Goal: Task Accomplishment & Management: Complete application form

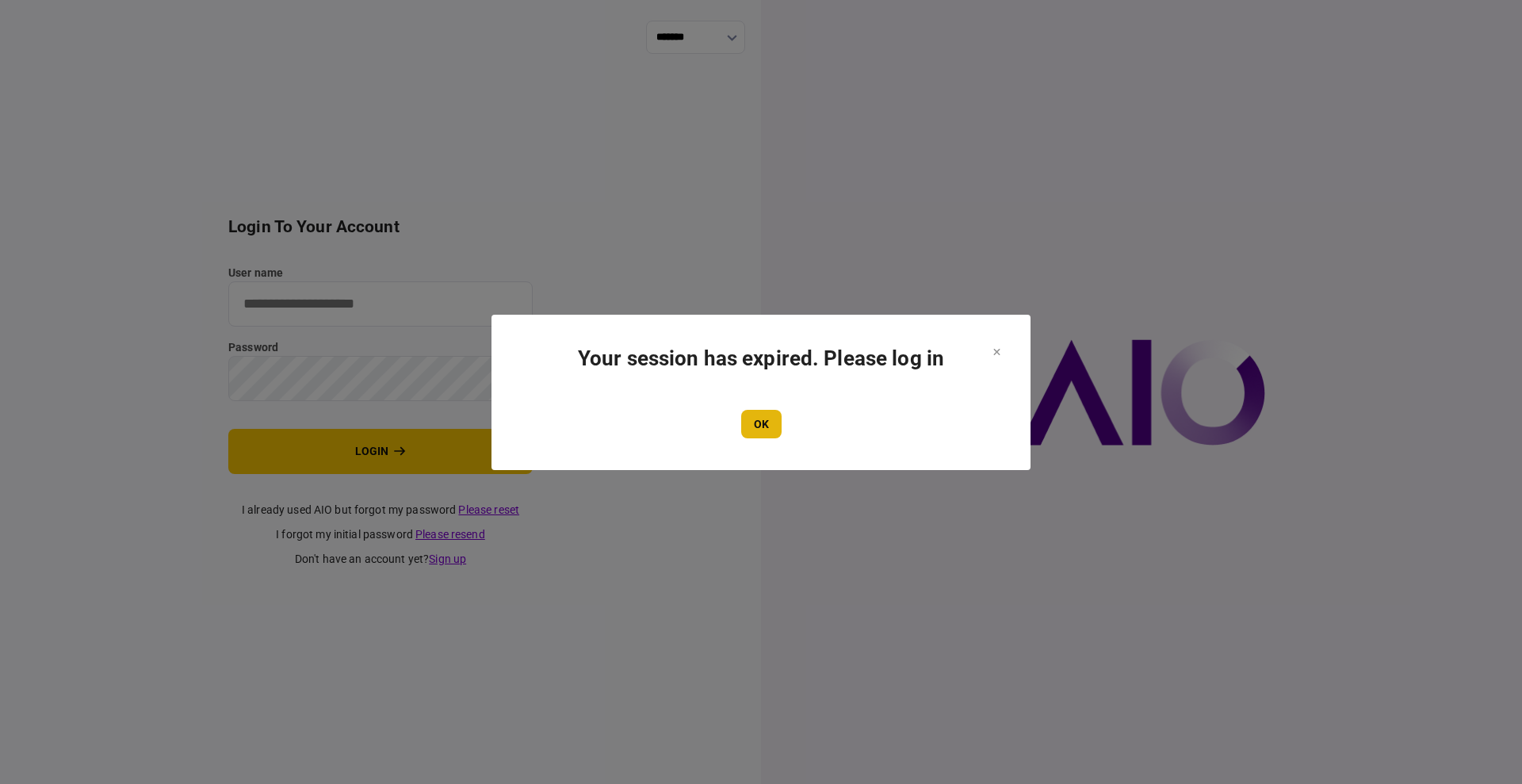
type input "****"
click at [765, 411] on button "OK" at bounding box center [761, 424] width 40 height 28
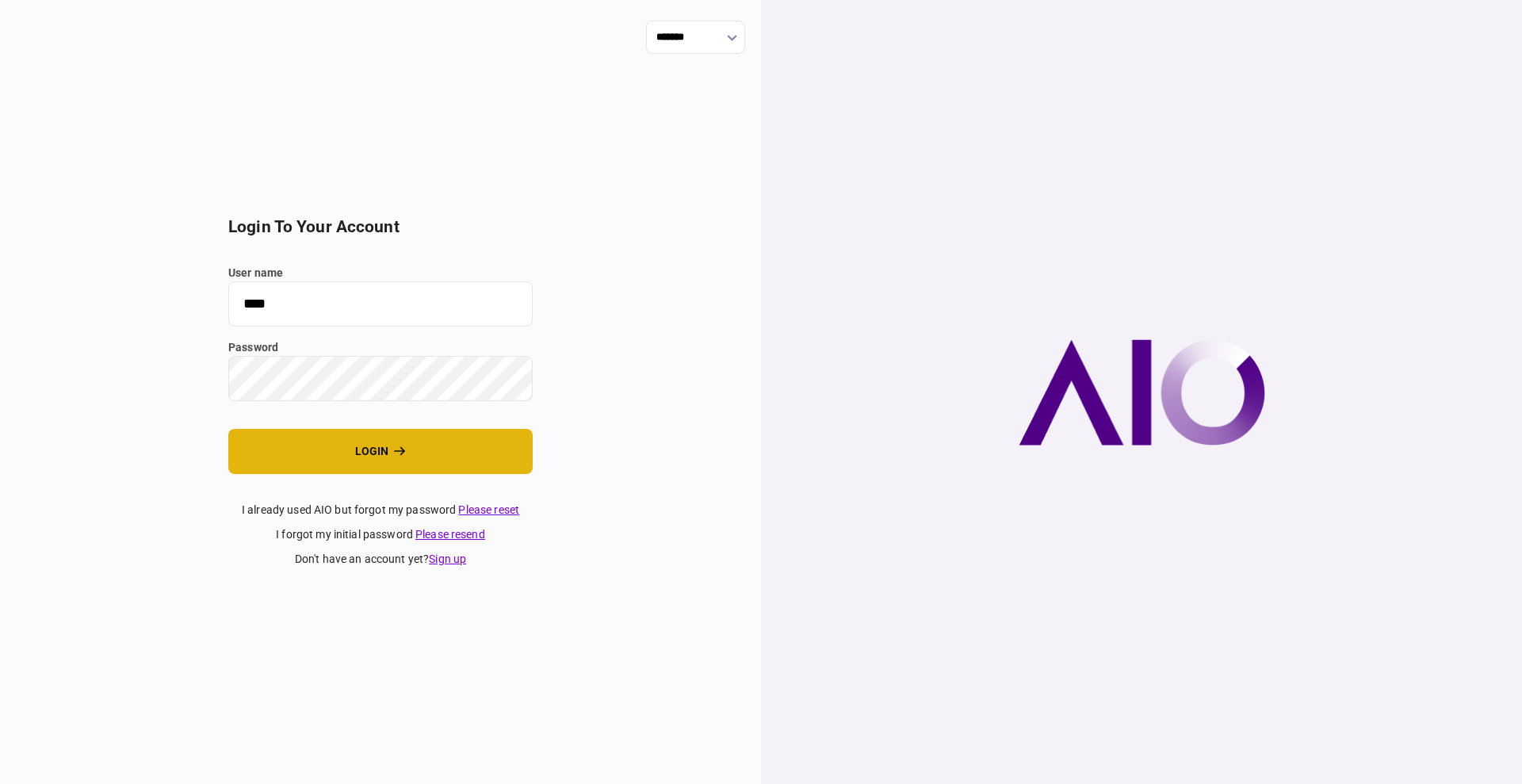
click at [396, 445] on icon "login" at bounding box center [399, 451] width 12 height 11
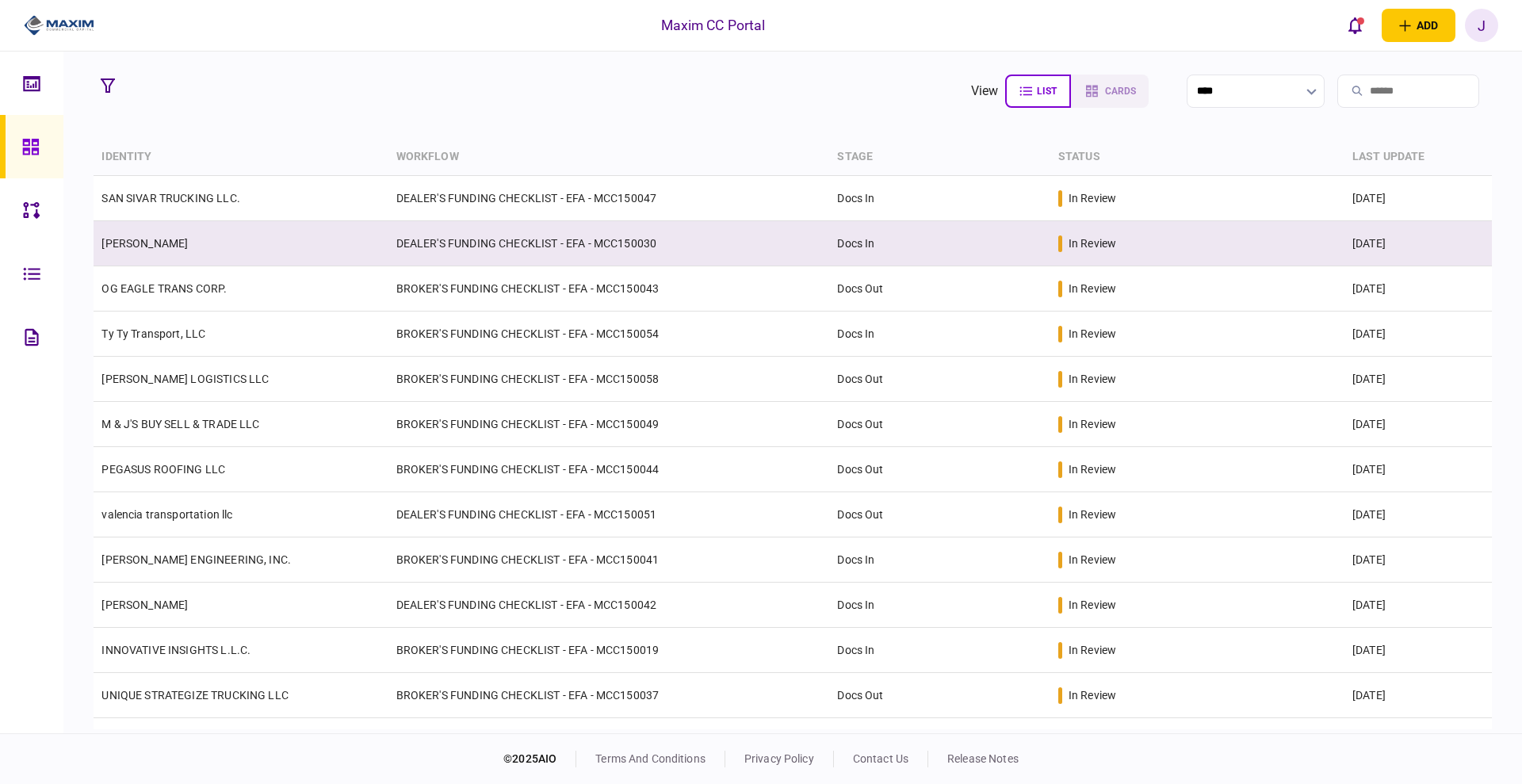
click at [194, 251] on td "[PERSON_NAME]" at bounding box center [240, 244] width 294 height 45
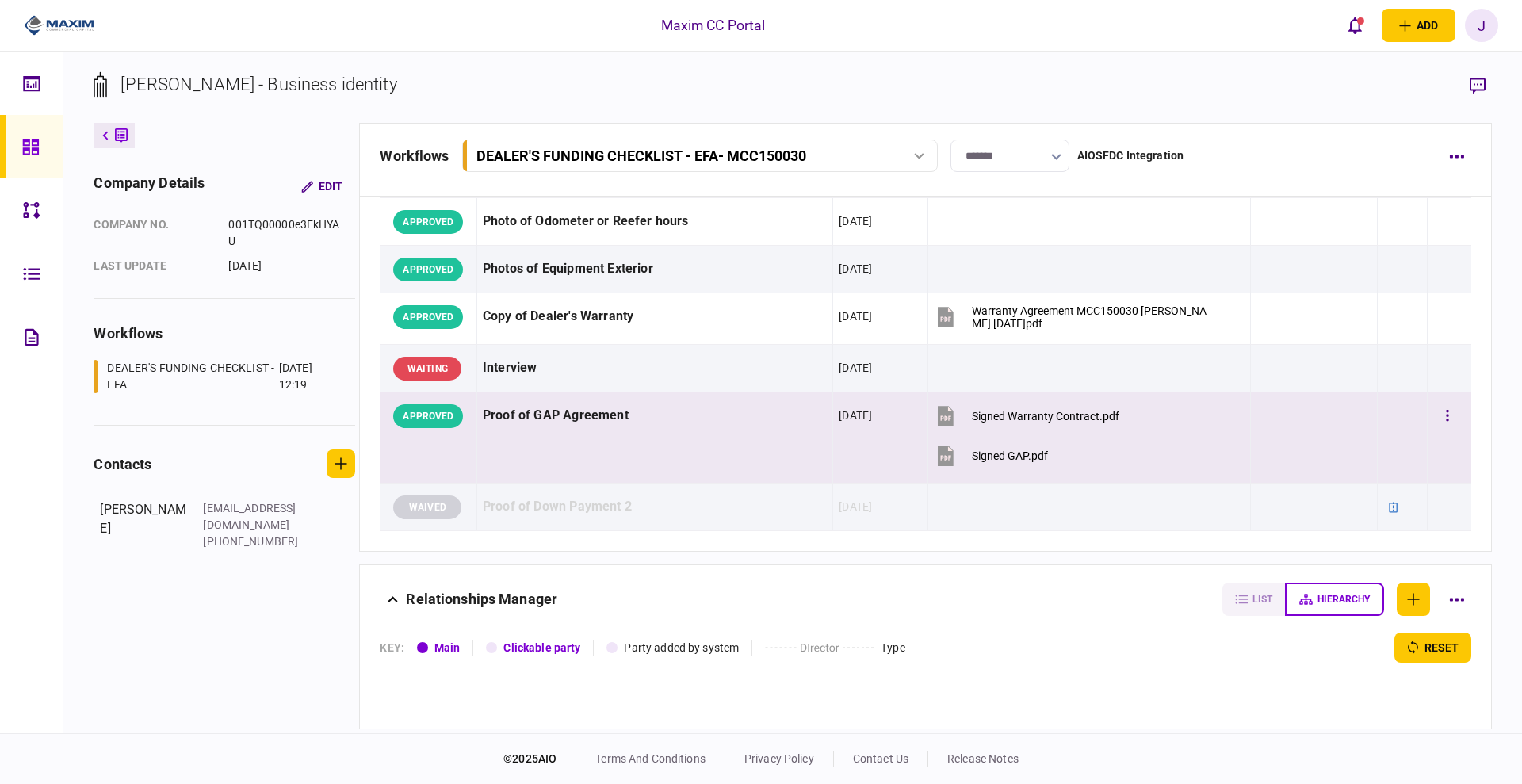
scroll to position [1652, 0]
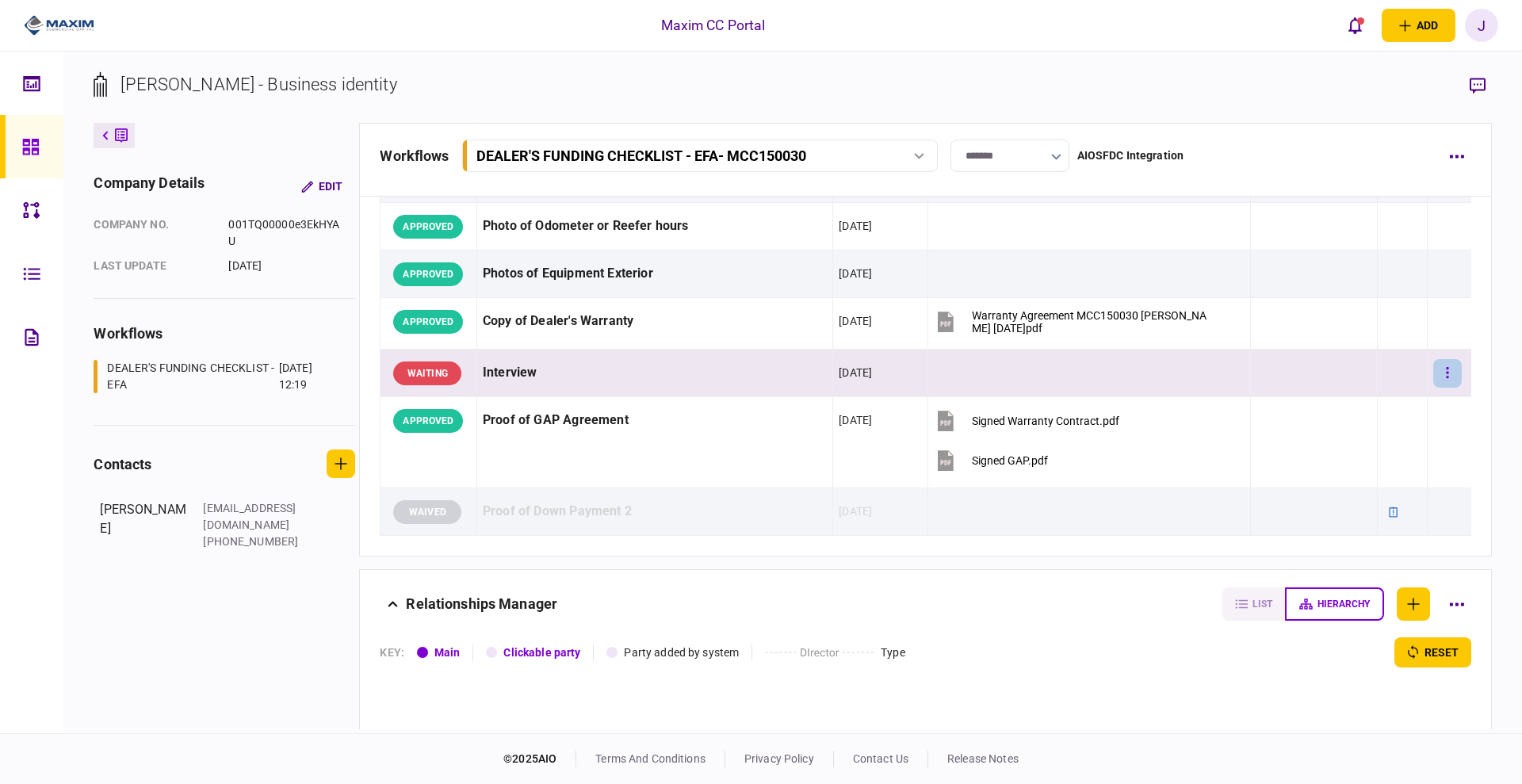
click at [1439, 384] on button "button" at bounding box center [1447, 373] width 28 height 28
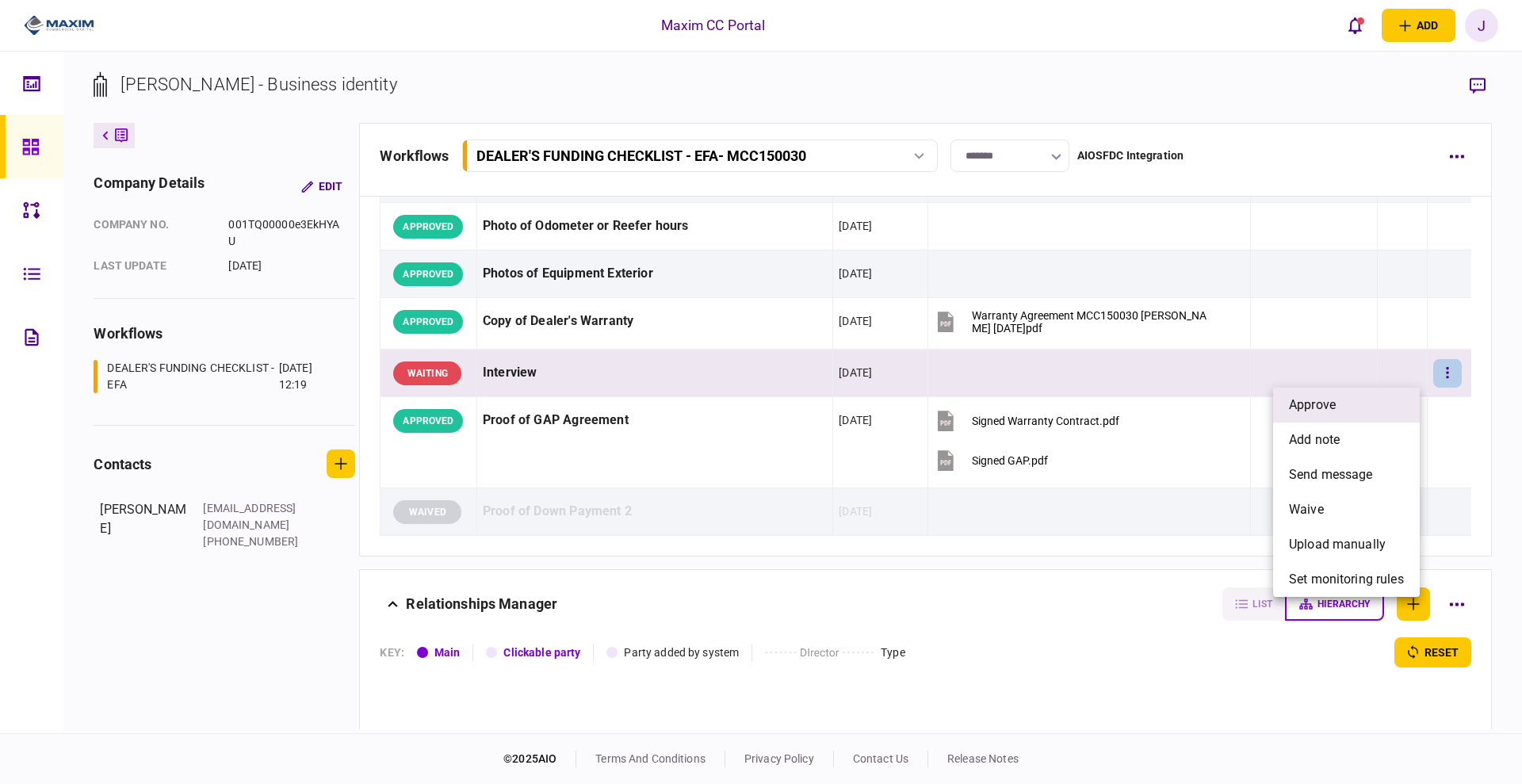
click at [1379, 401] on li "approve" at bounding box center [1346, 404] width 147 height 35
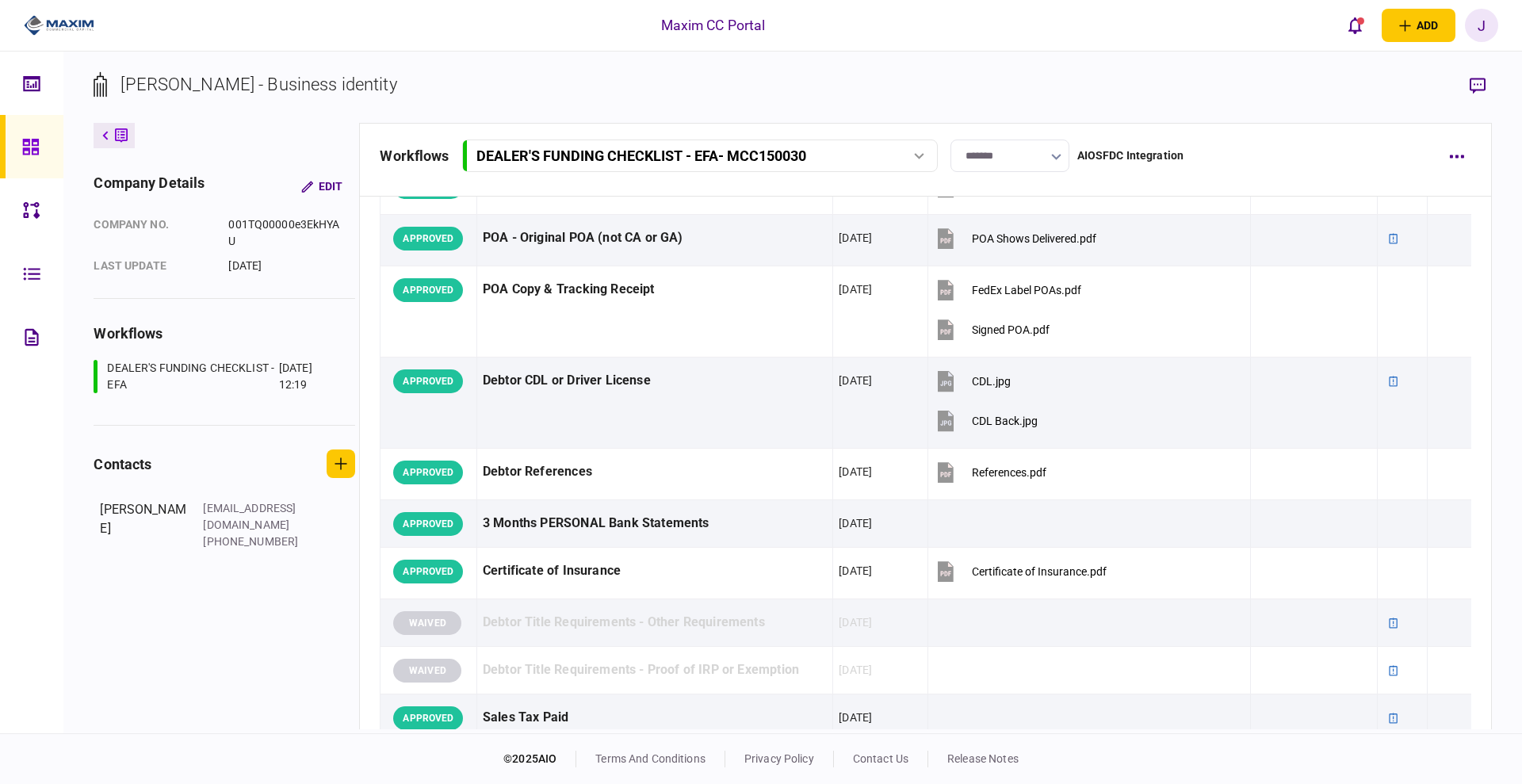
scroll to position [0, 0]
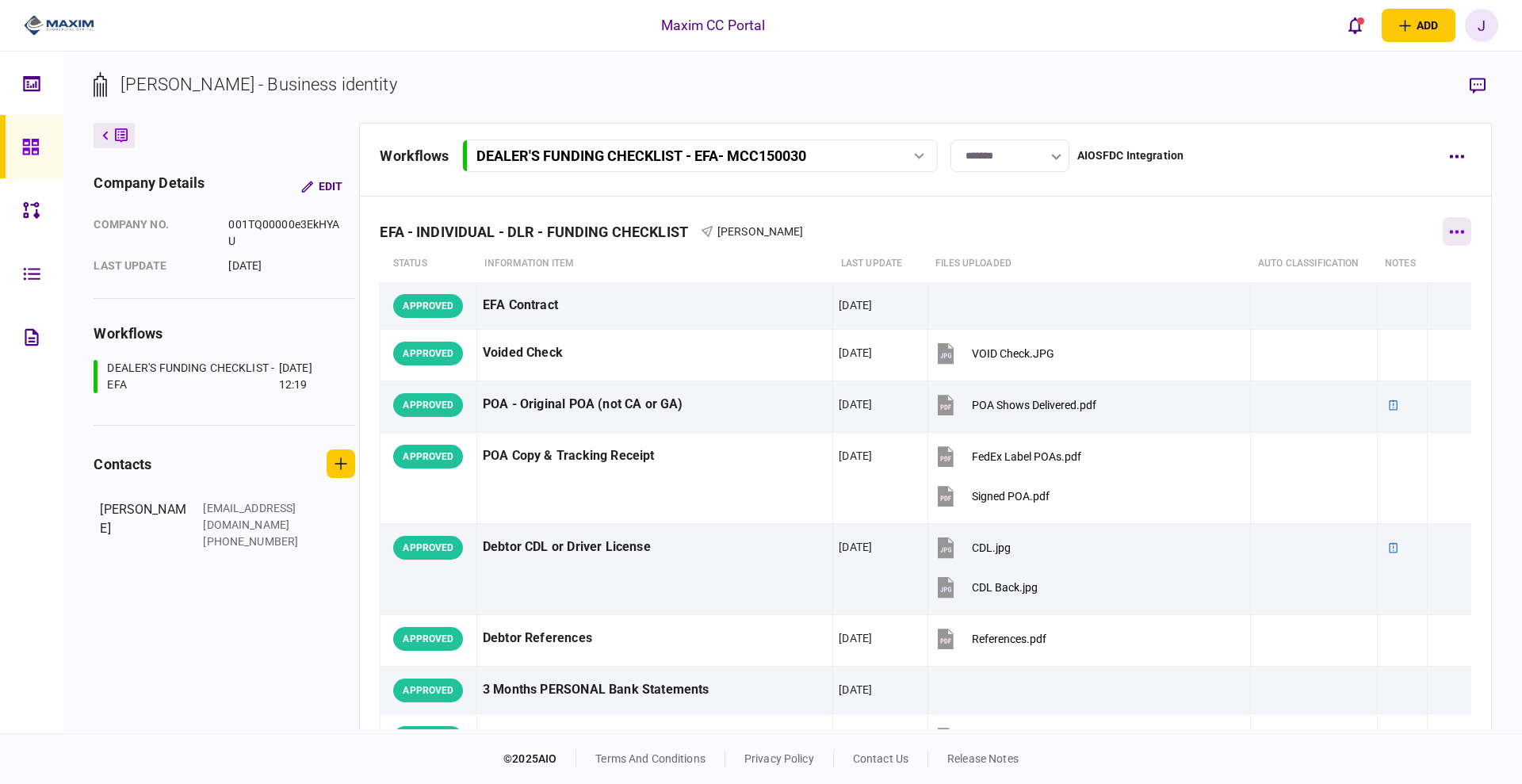
click at [1456, 227] on button "button" at bounding box center [1456, 231] width 28 height 28
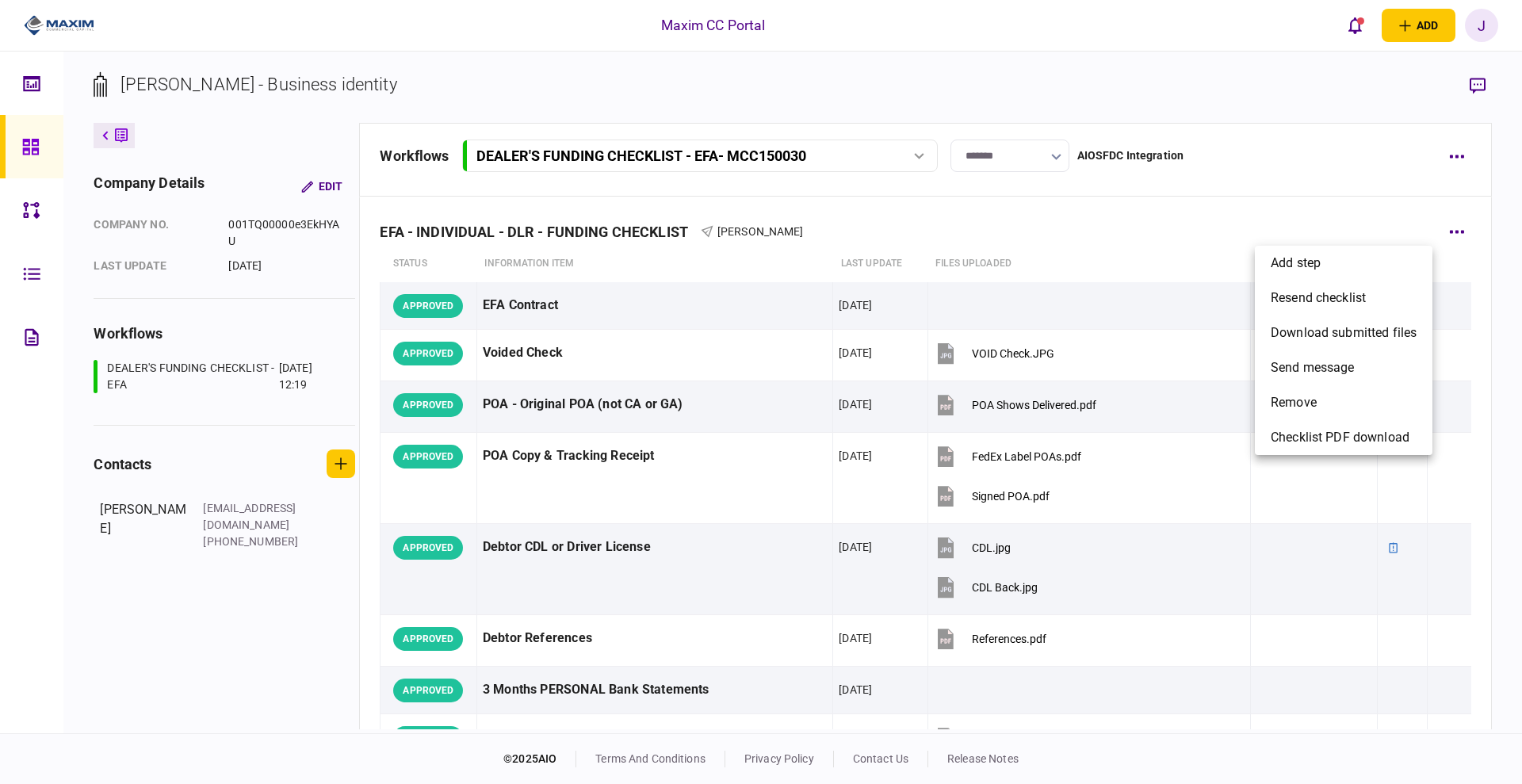
click at [1369, 197] on div at bounding box center [761, 392] width 1522 height 784
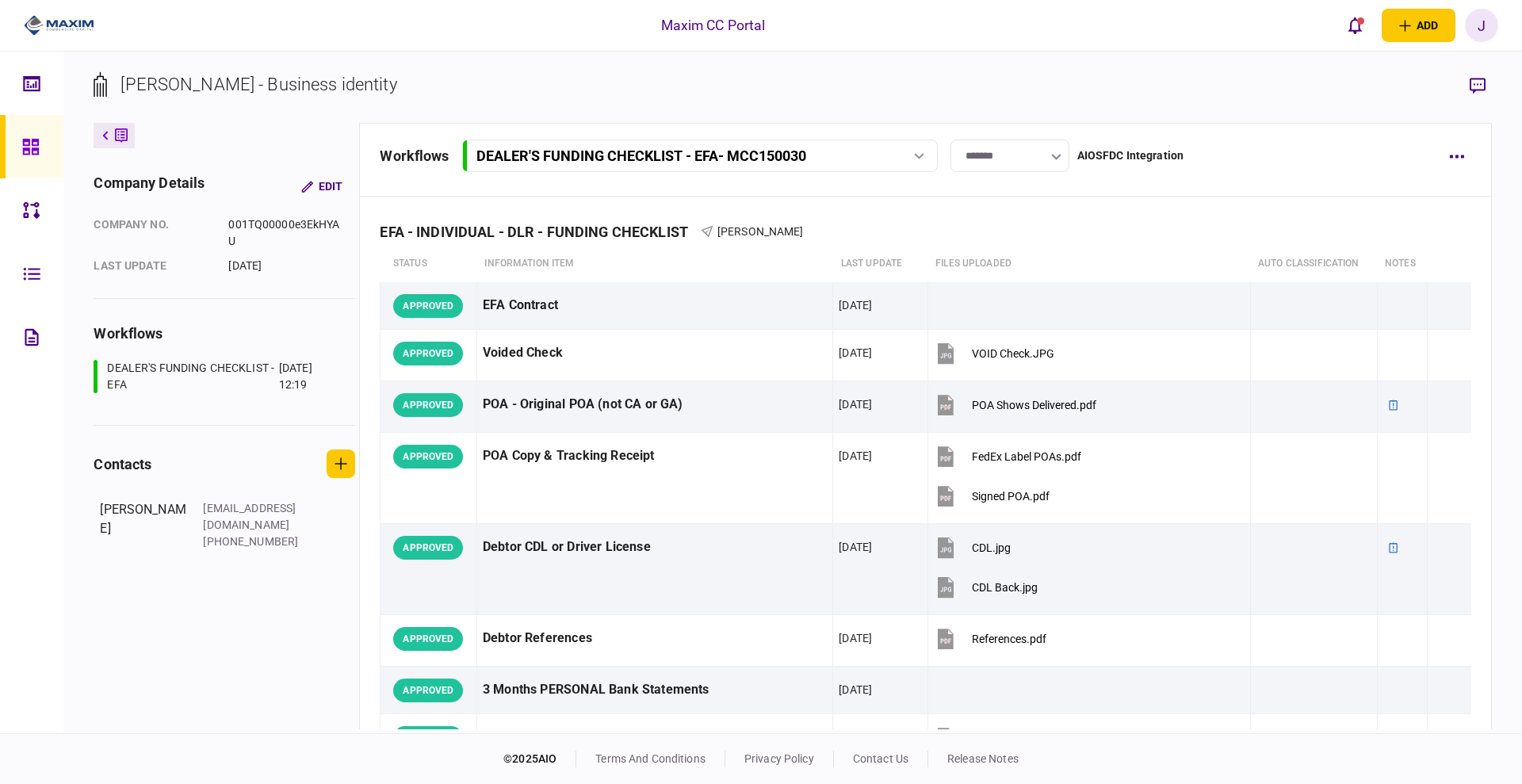
click at [997, 163] on input "*******" at bounding box center [1010, 156] width 119 height 33
click at [1022, 321] on button "Submitted for Funding" at bounding box center [1009, 311] width 85 height 30
type input "**********"
click at [33, 156] on div at bounding box center [35, 146] width 26 height 63
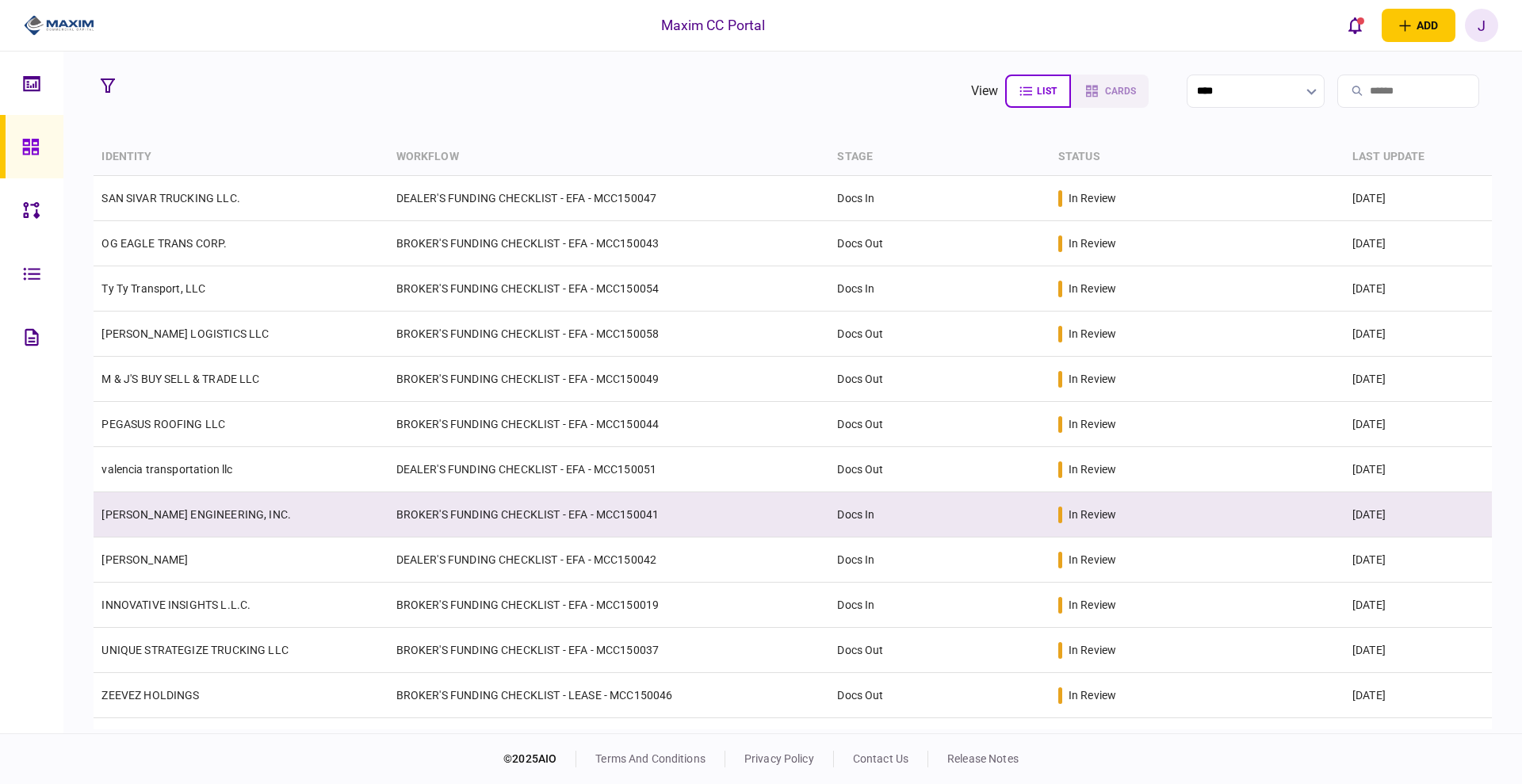
scroll to position [34, 0]
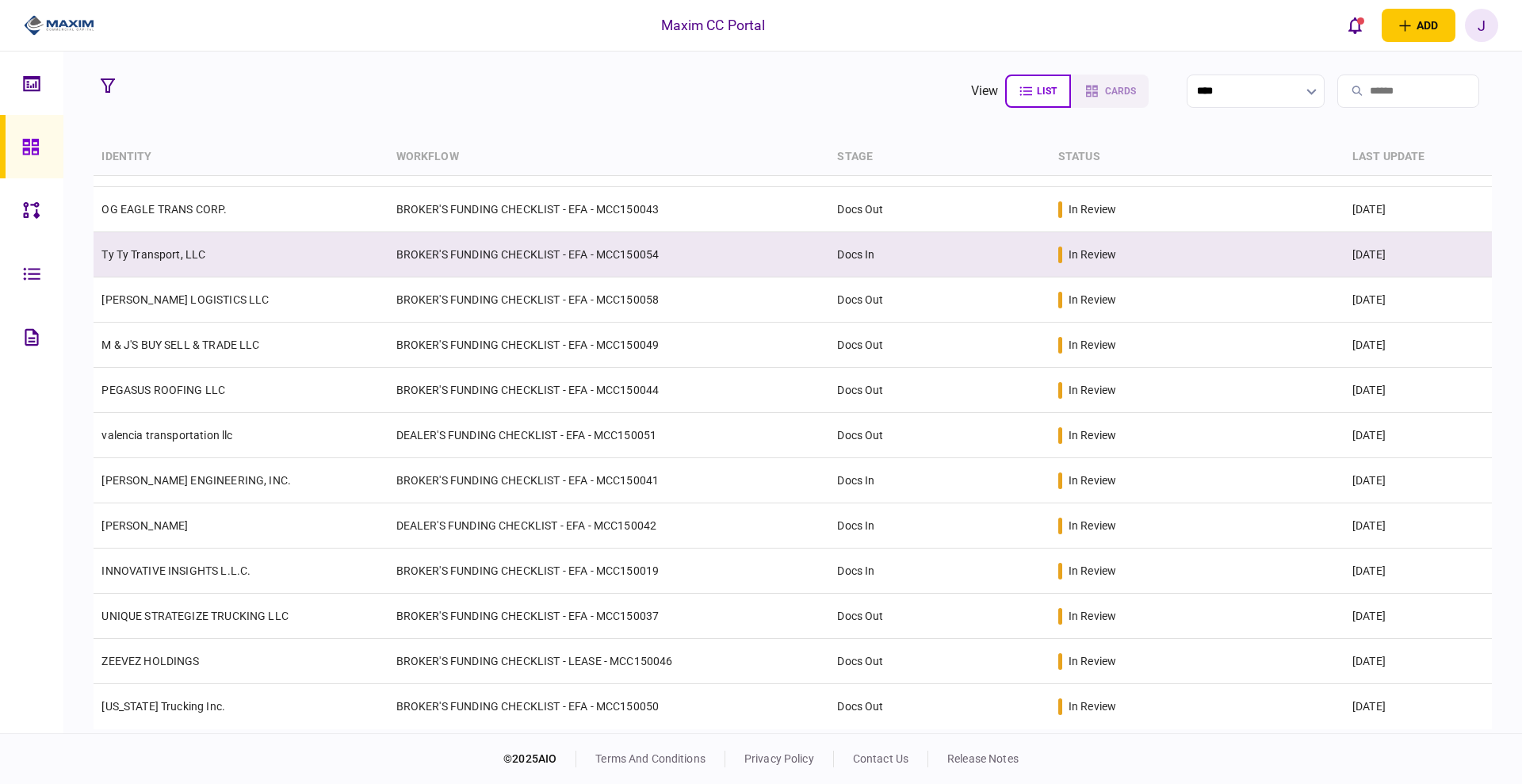
click at [535, 249] on td "BROKER'S FUNDING CHECKLIST - EFA - MCC150054" at bounding box center [609, 254] width 442 height 45
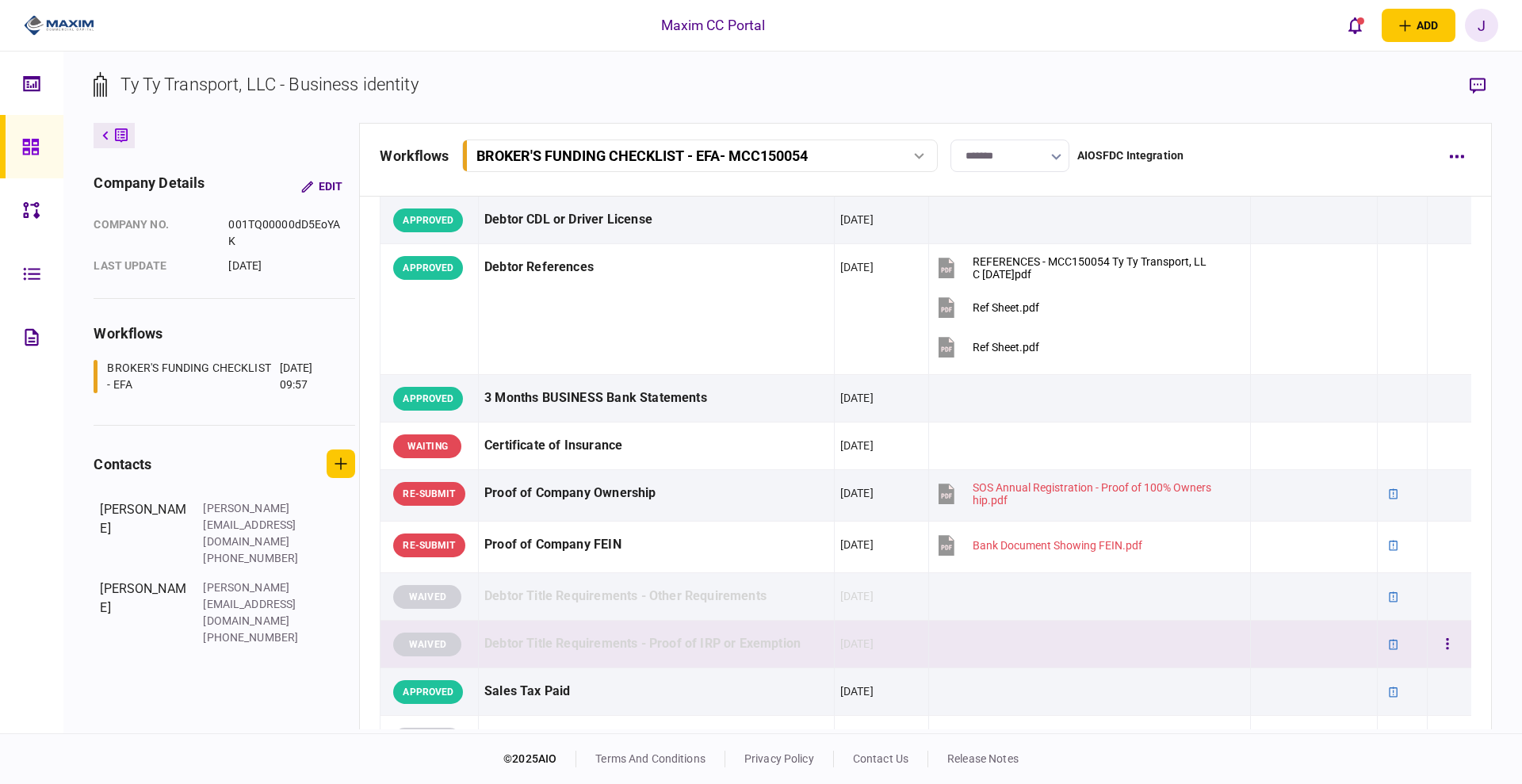
scroll to position [325, 0]
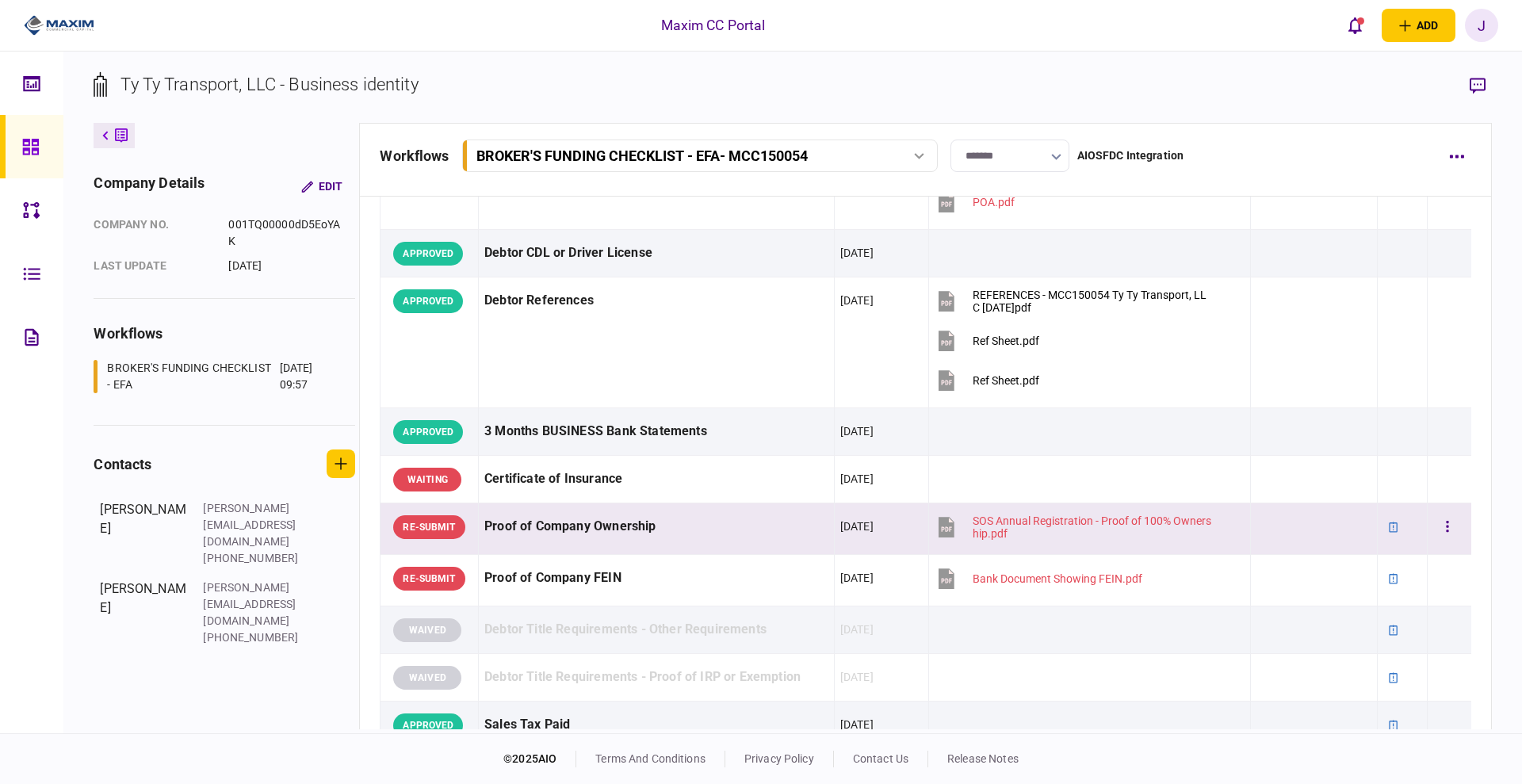
drag, startPoint x: 687, startPoint y: 504, endPoint x: 706, endPoint y: 504, distance: 19.0
click at [693, 504] on td "Proof of Company Ownership" at bounding box center [656, 529] width 356 height 52
click at [719, 523] on div "Proof of Company Ownership" at bounding box center [656, 526] width 344 height 36
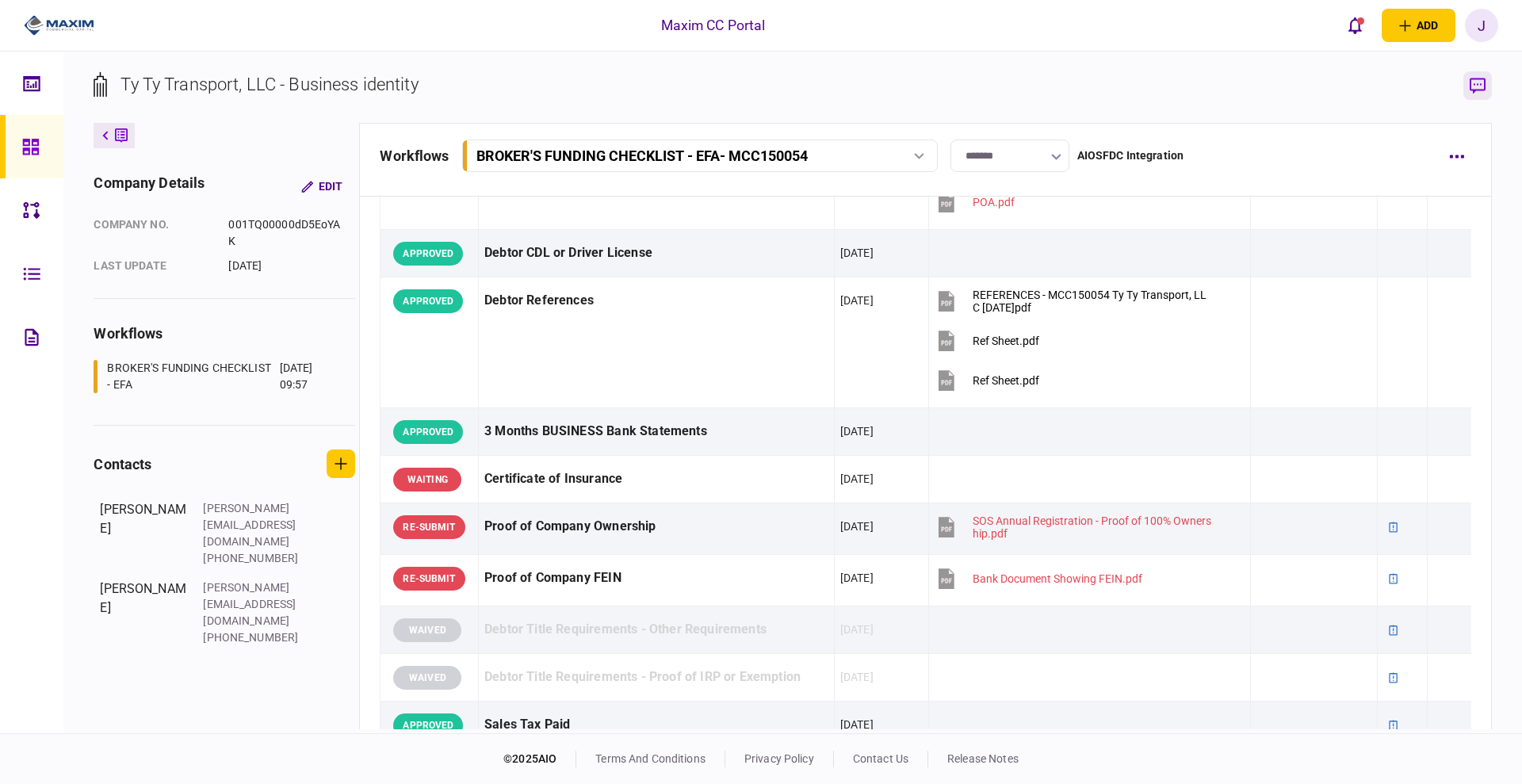
click at [1478, 96] on button "button" at bounding box center [1478, 85] width 28 height 28
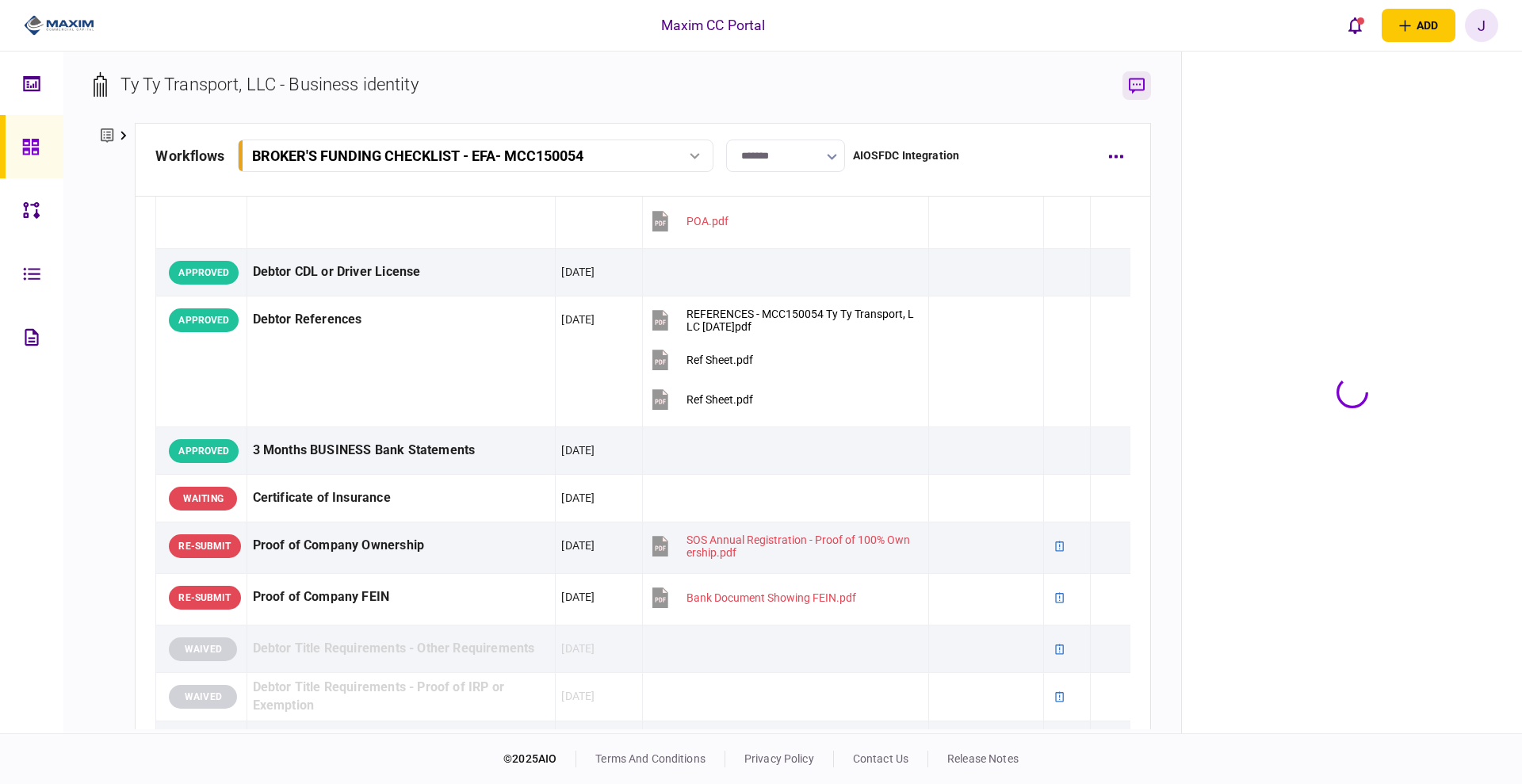
scroll to position [345, 0]
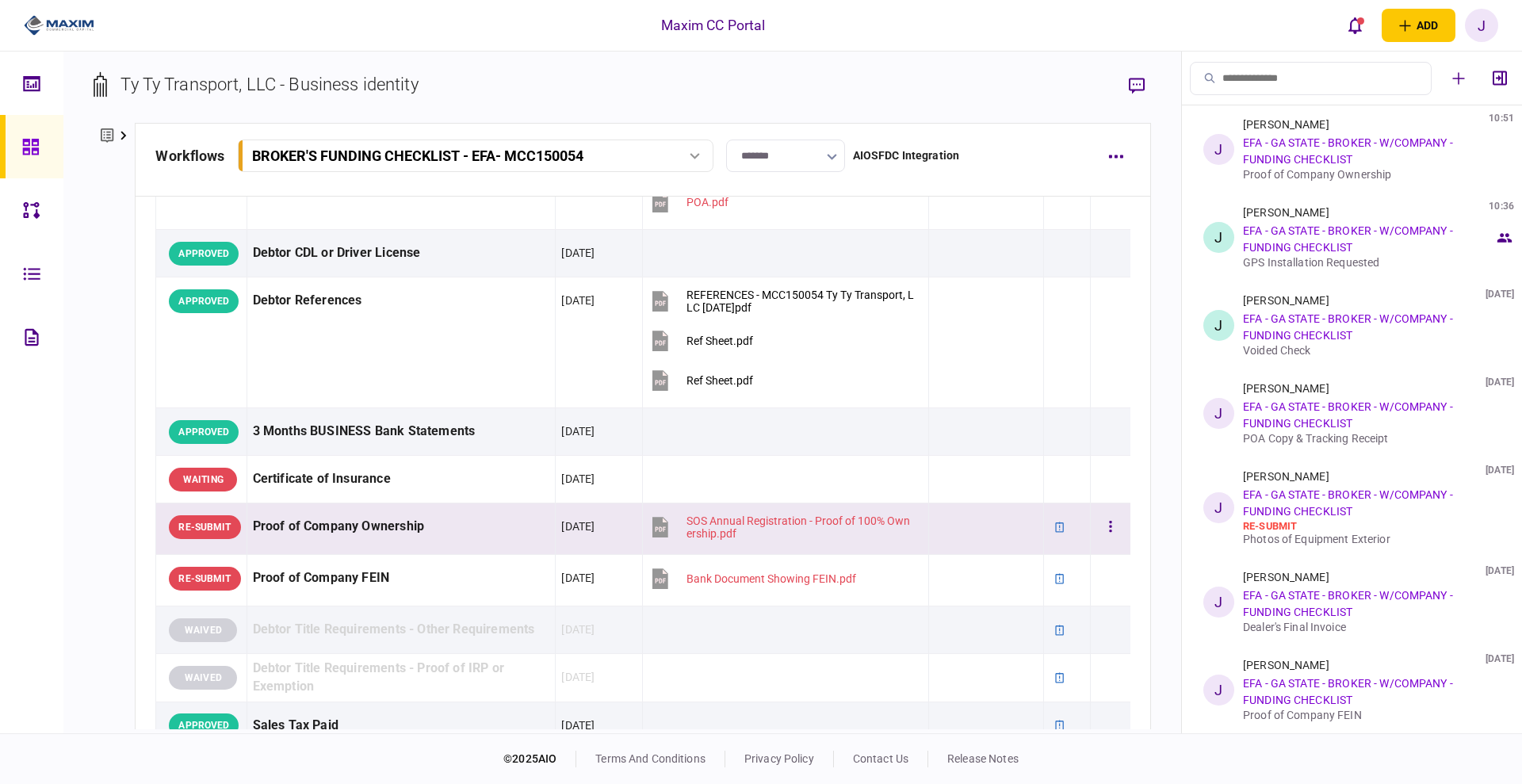
click at [421, 536] on div "Proof of Company Ownership" at bounding box center [401, 526] width 297 height 36
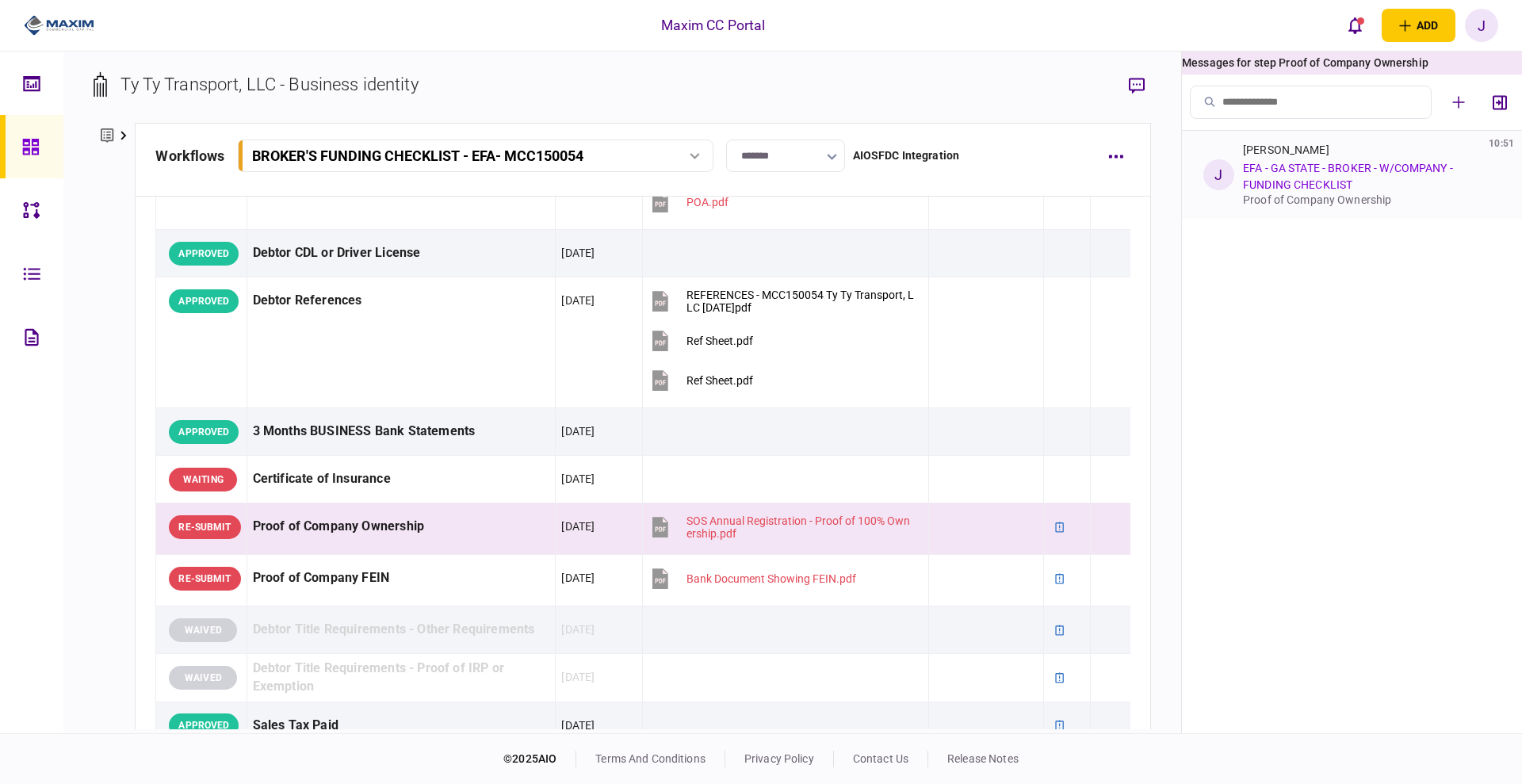
click at [1367, 188] on div "Jason Hamelberg 10:51 EFA - GA STATE - BROKER - W/COMPANY - FUNDING CHECKLIST P…" at bounding box center [1368, 174] width 252 height 62
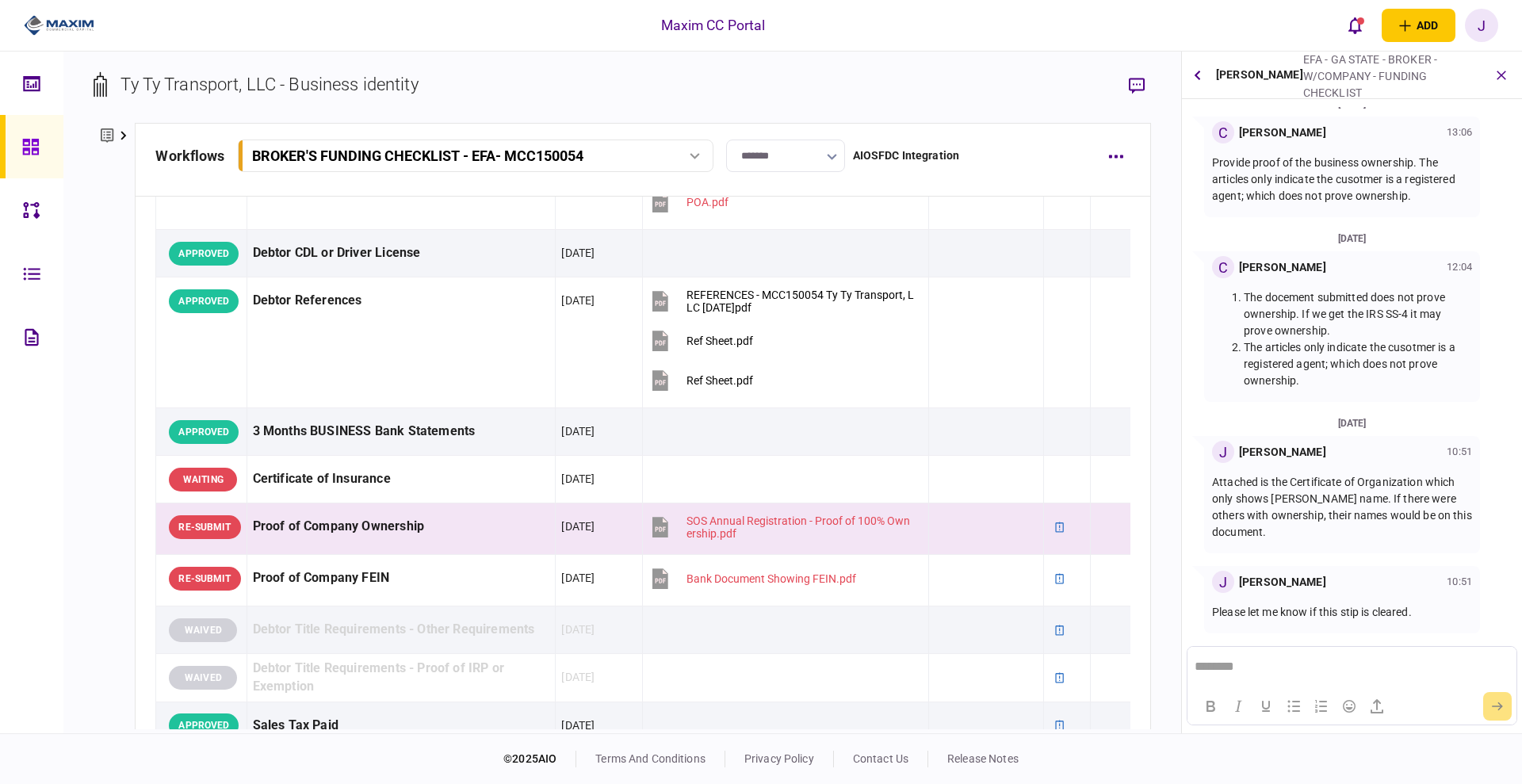
scroll to position [0, 0]
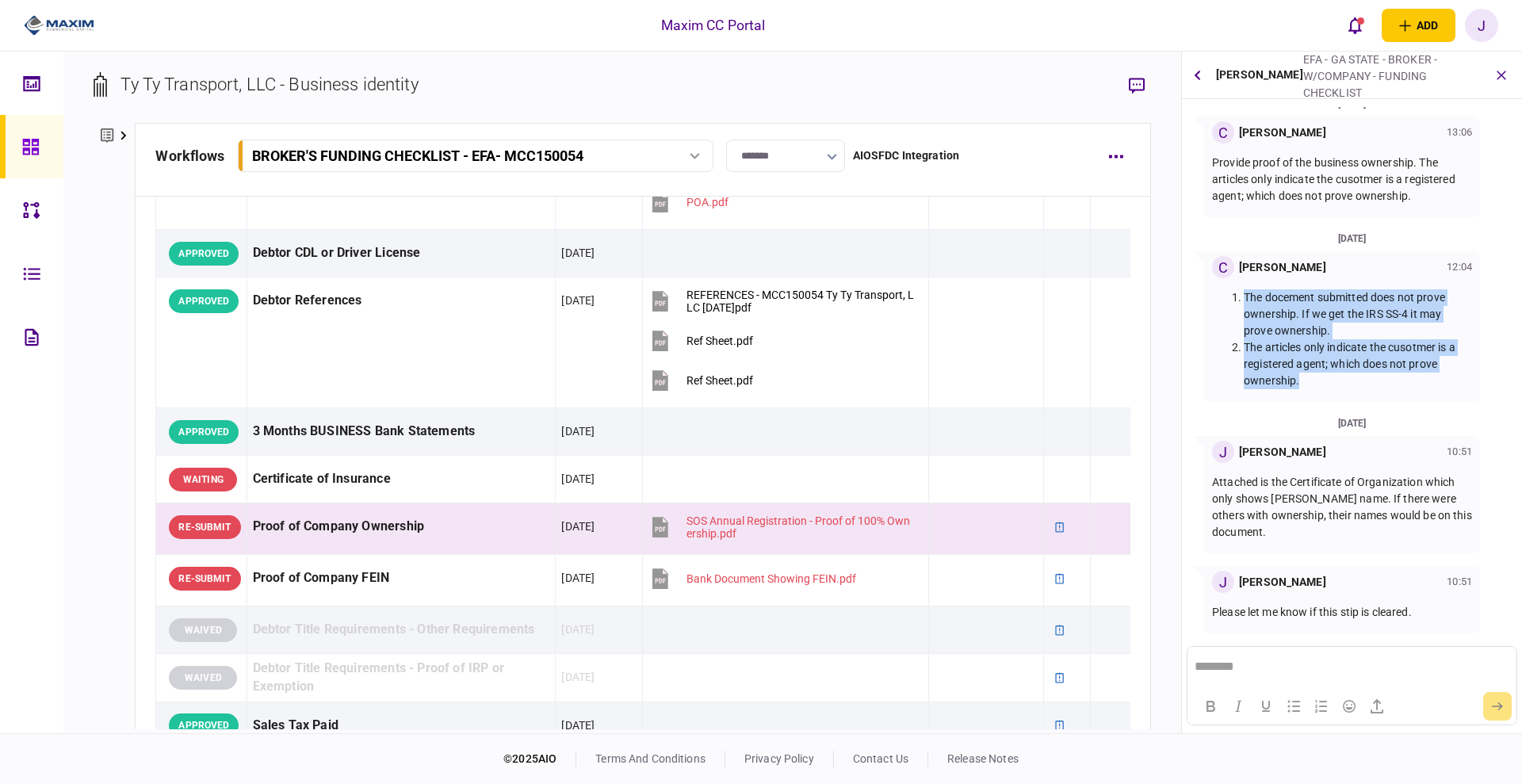
drag, startPoint x: 1328, startPoint y: 385, endPoint x: 1214, endPoint y: 289, distance: 149.0
click at [1214, 289] on ol "The docement submitted does not prove ownership. If we get the IRS SS-4 it may …" at bounding box center [1342, 339] width 260 height 100
copy ol "The docement submitted does not prove ownership. If we get the IRS SS-4 it may …"
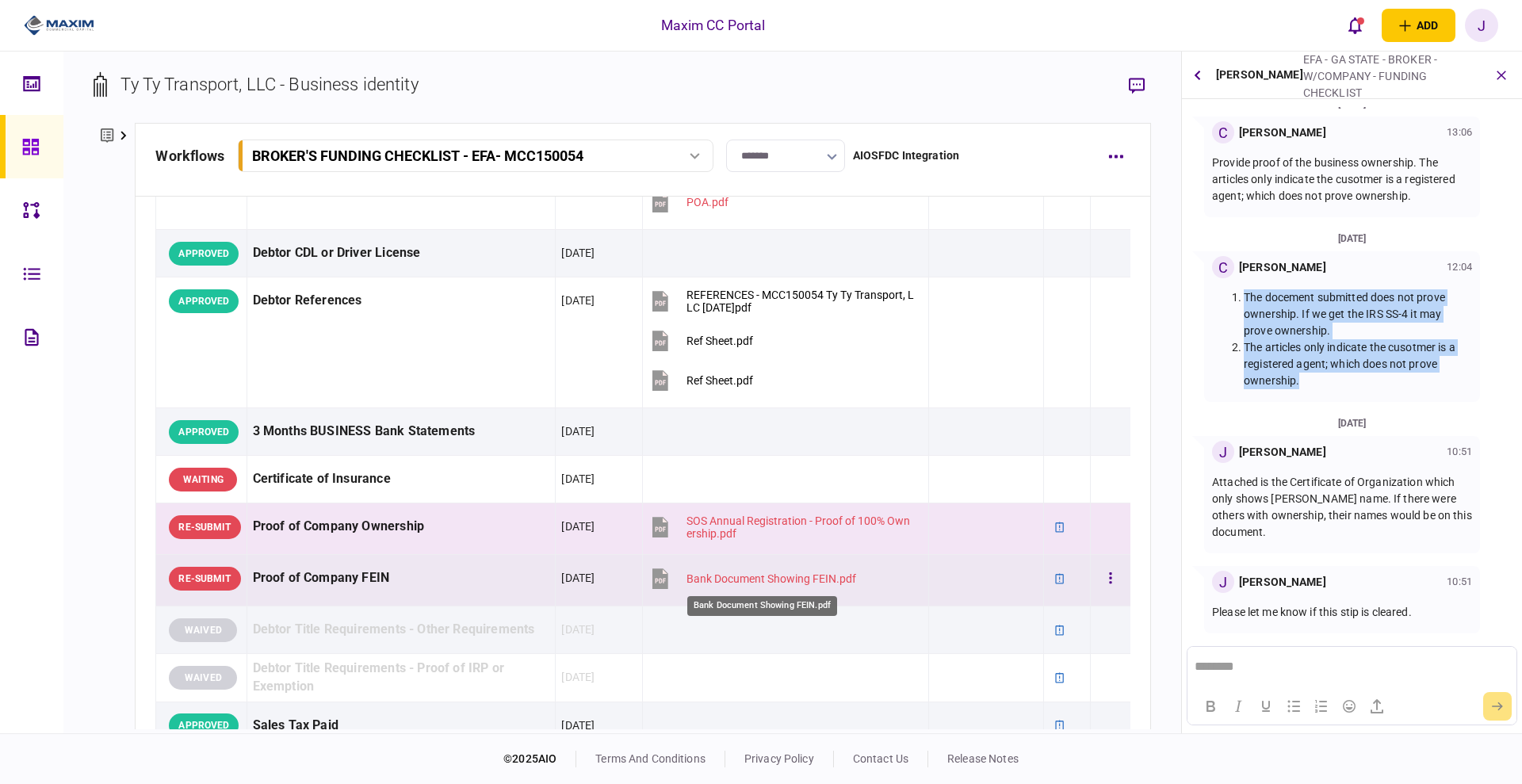
click at [743, 575] on div "Bank Document Showing FEIN.pdf" at bounding box center [771, 579] width 170 height 12
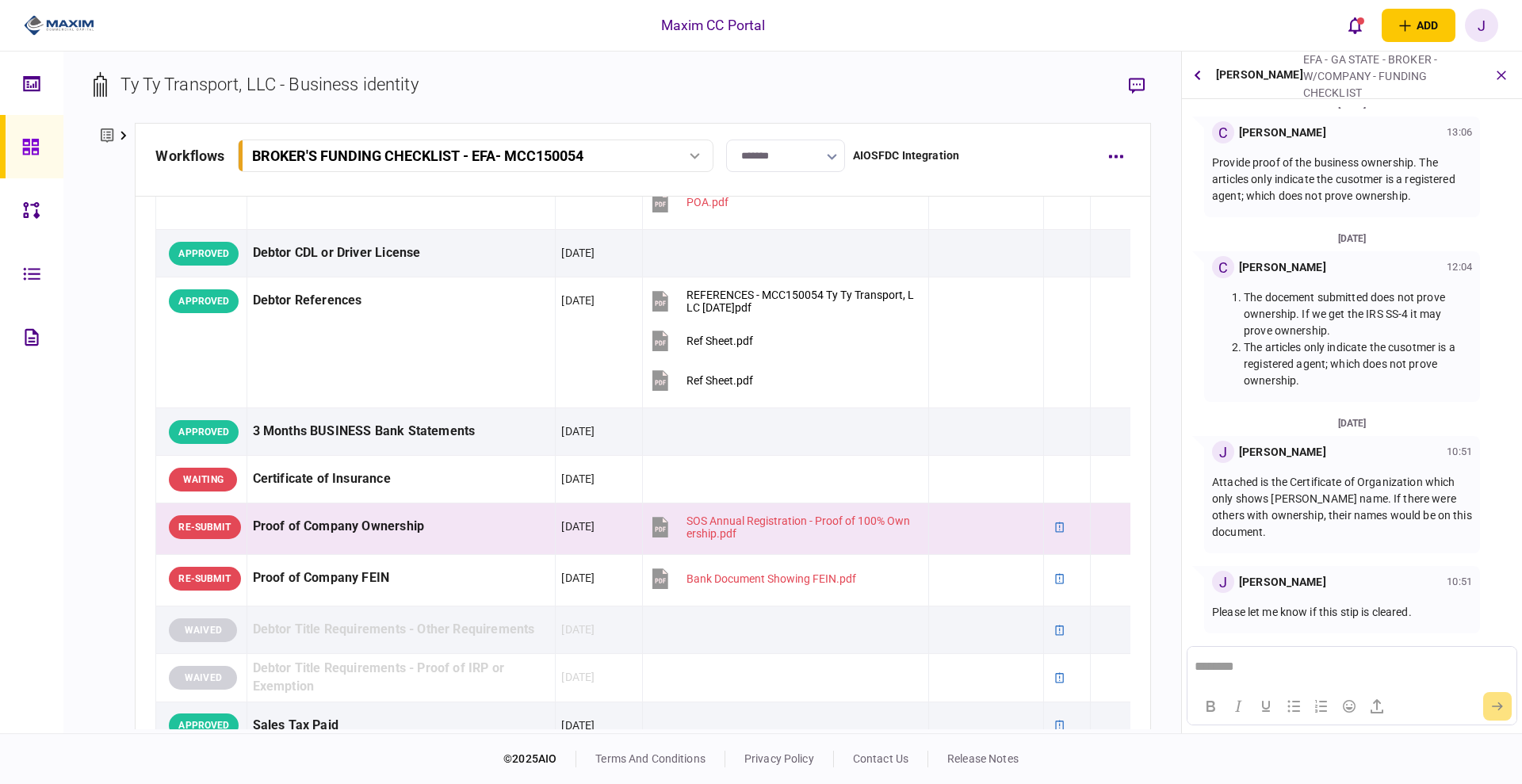
click at [1274, 516] on p "Attached is the Certificate of Organization which only shows Demetrius King's n…" at bounding box center [1342, 507] width 260 height 67
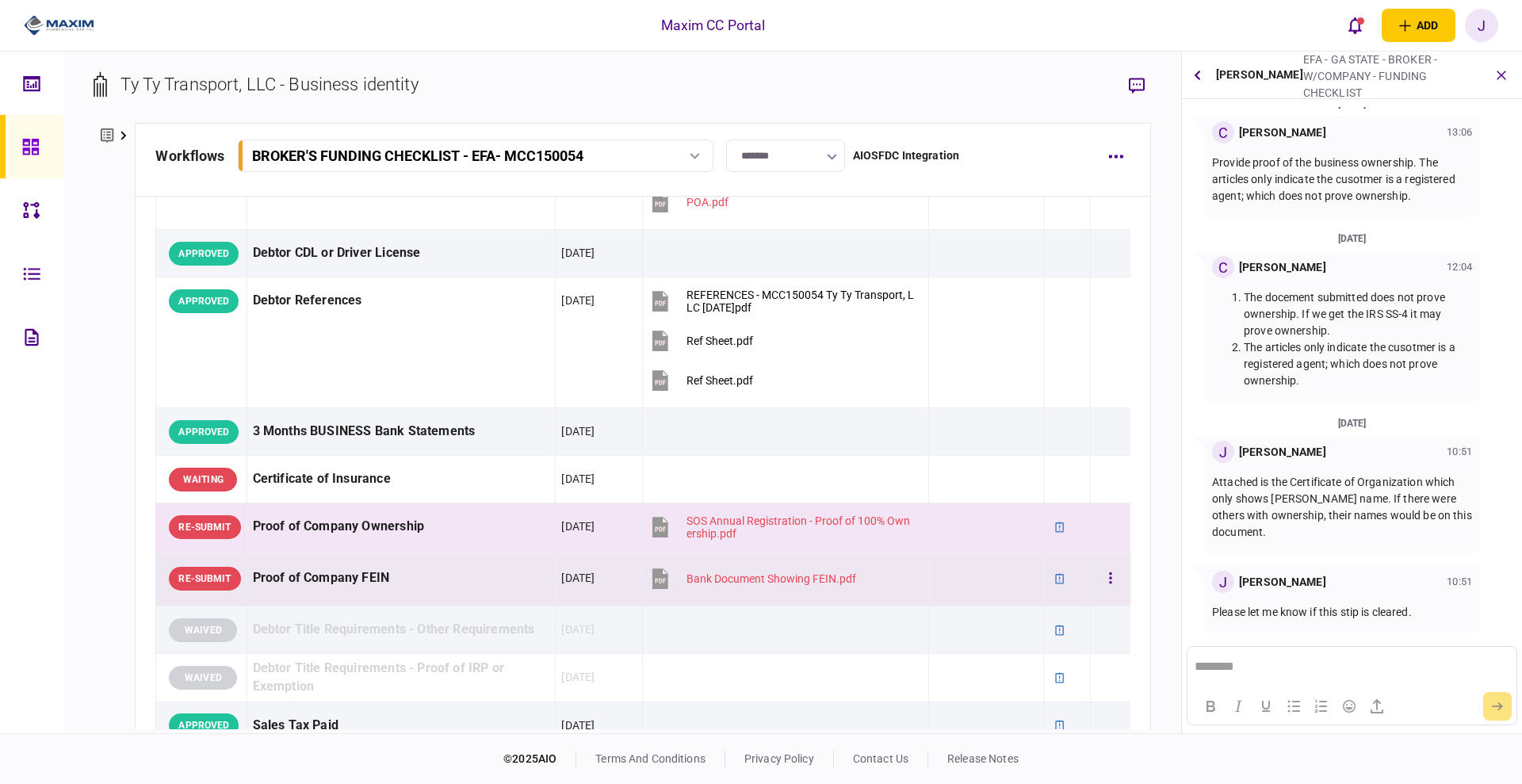
click at [398, 572] on div "Proof of Company FEIN" at bounding box center [401, 578] width 297 height 36
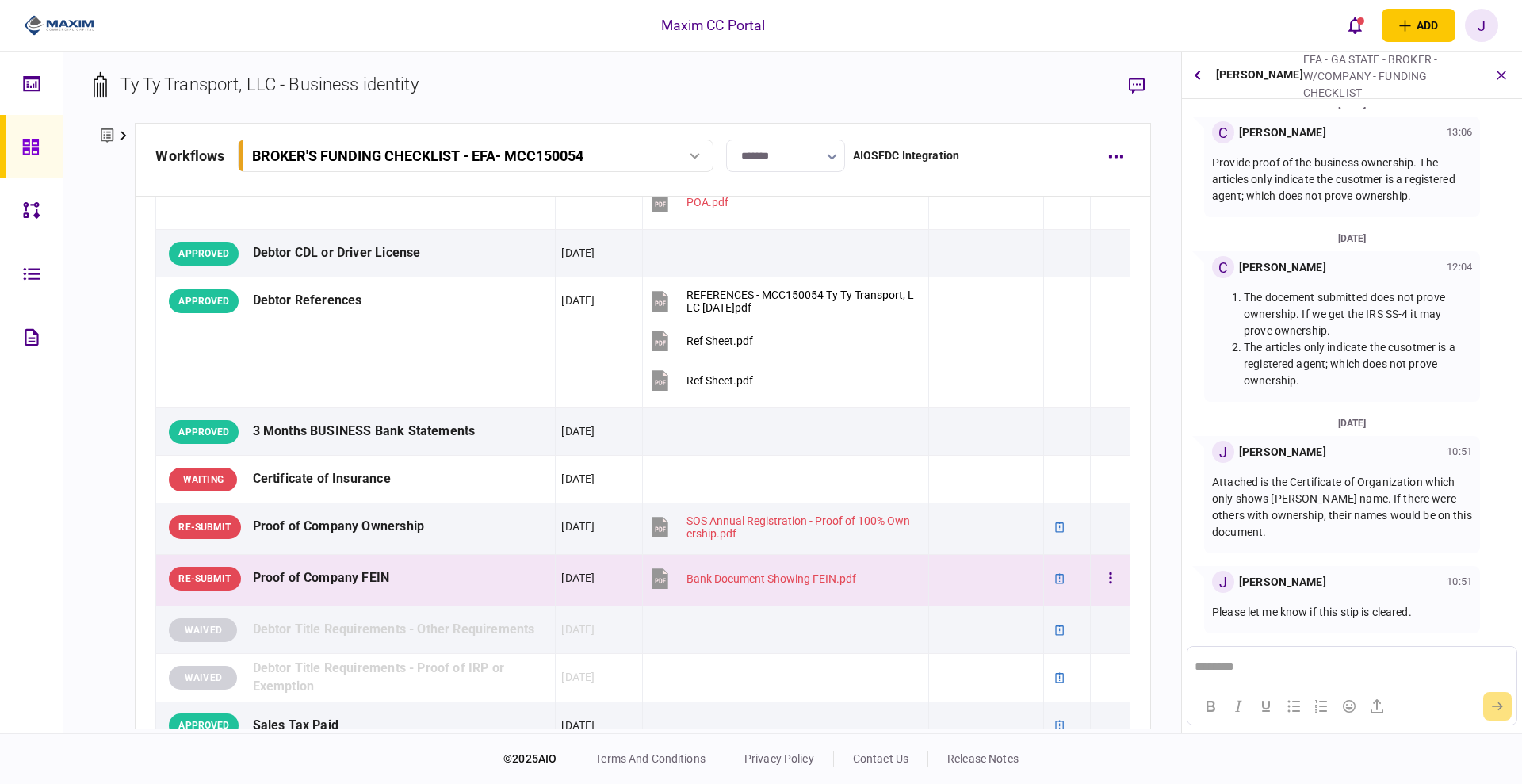
click at [477, 575] on div "Proof of Company FEIN" at bounding box center [401, 578] width 297 height 36
click at [473, 578] on div "Proof of Company FEIN" at bounding box center [401, 578] width 297 height 36
click at [1264, 354] on li "The articles only indicate the cusotmer is a registered agent; which does not p…" at bounding box center [1358, 364] width 228 height 50
click at [1277, 537] on p "Attached is the Certificate of Organization which only shows Demetrius King's n…" at bounding box center [1342, 507] width 260 height 67
click at [1190, 80] on button "button" at bounding box center [1197, 76] width 19 height 28
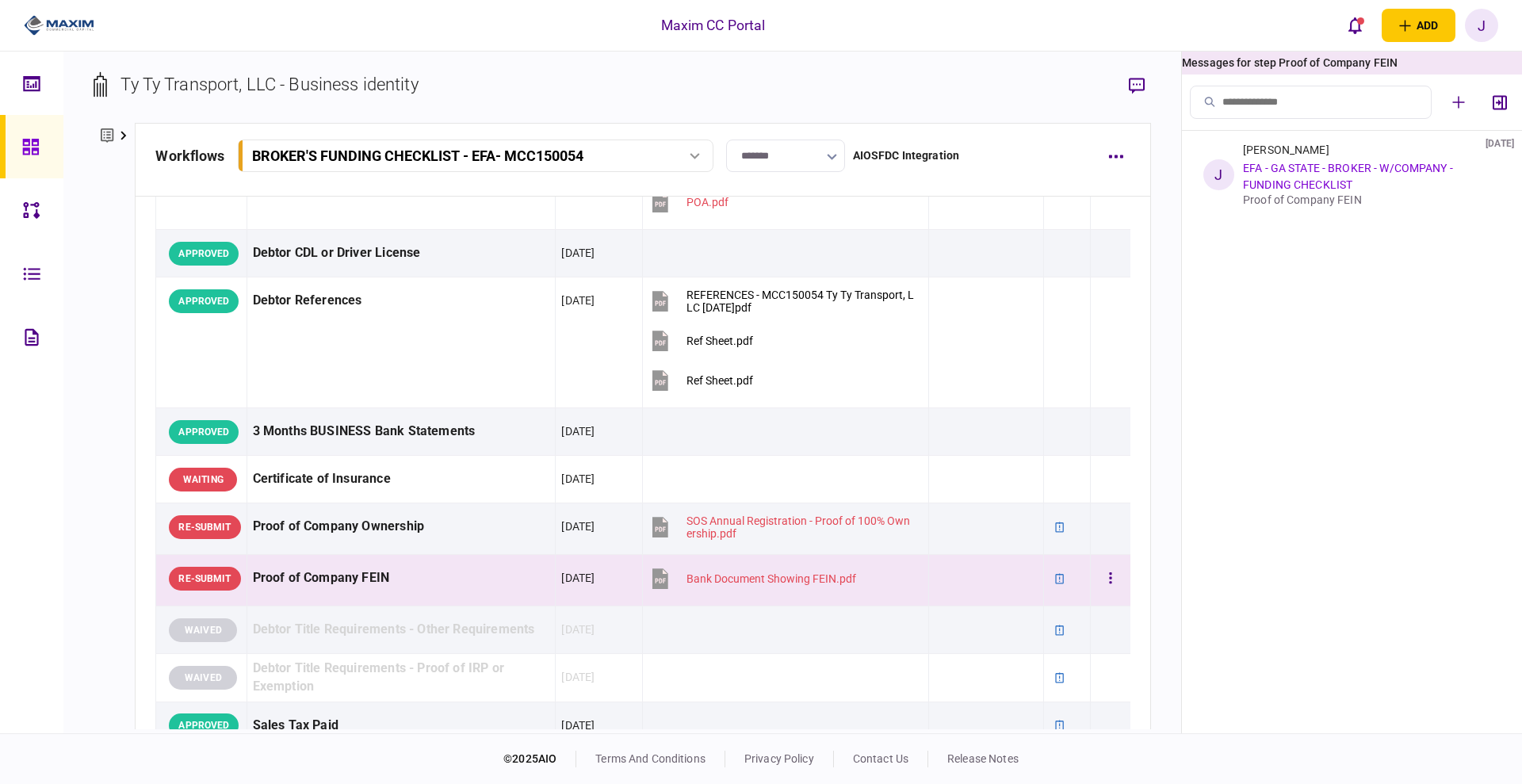
click at [390, 591] on div "Proof of Company FEIN" at bounding box center [401, 578] width 297 height 36
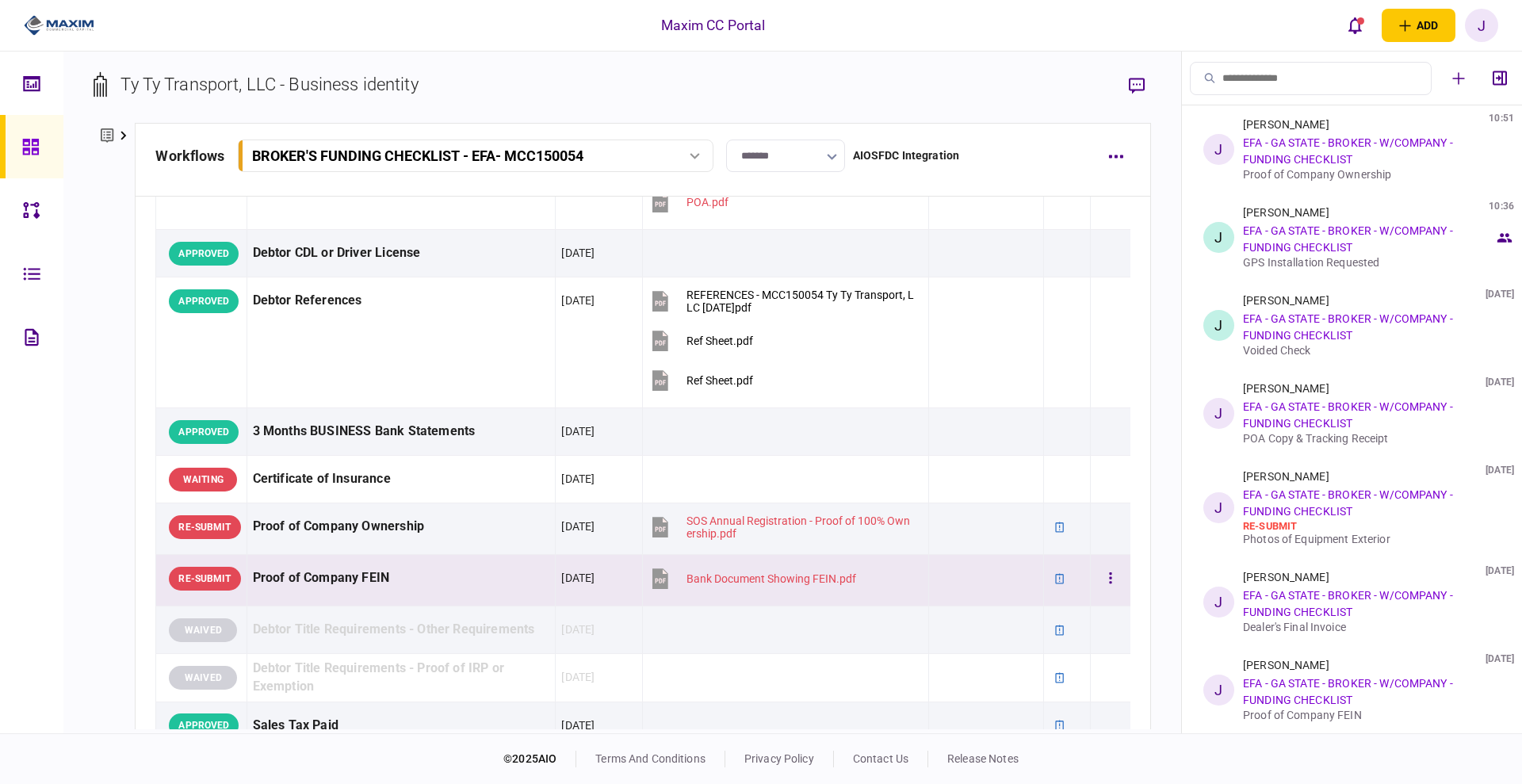
click at [433, 580] on div "Proof of Company FEIN" at bounding box center [401, 578] width 297 height 36
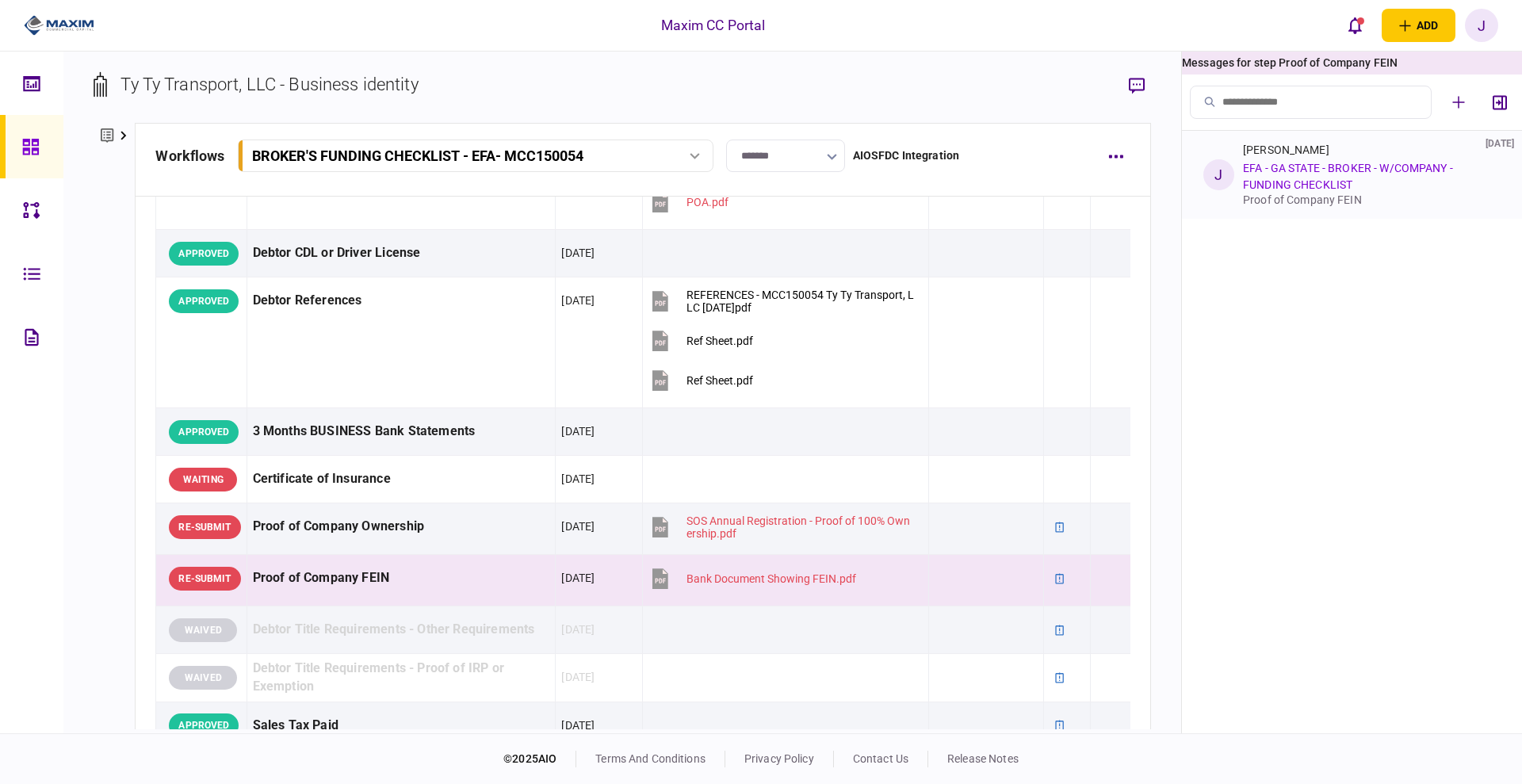
click at [1342, 179] on link "EFA - GA STATE - BROKER - W/COMPANY - FUNDING CHECKLIST" at bounding box center [1348, 176] width 210 height 29
click at [1304, 201] on div "Proof of Company FEIN" at bounding box center [1368, 200] width 252 height 12
